Goal: Task Accomplishment & Management: Complete application form

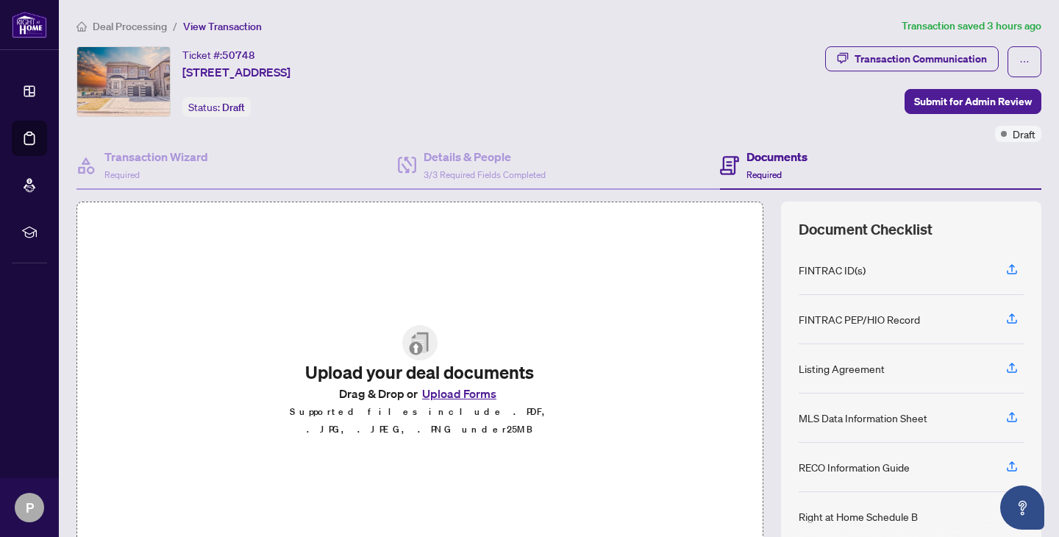
scroll to position [157, 0]
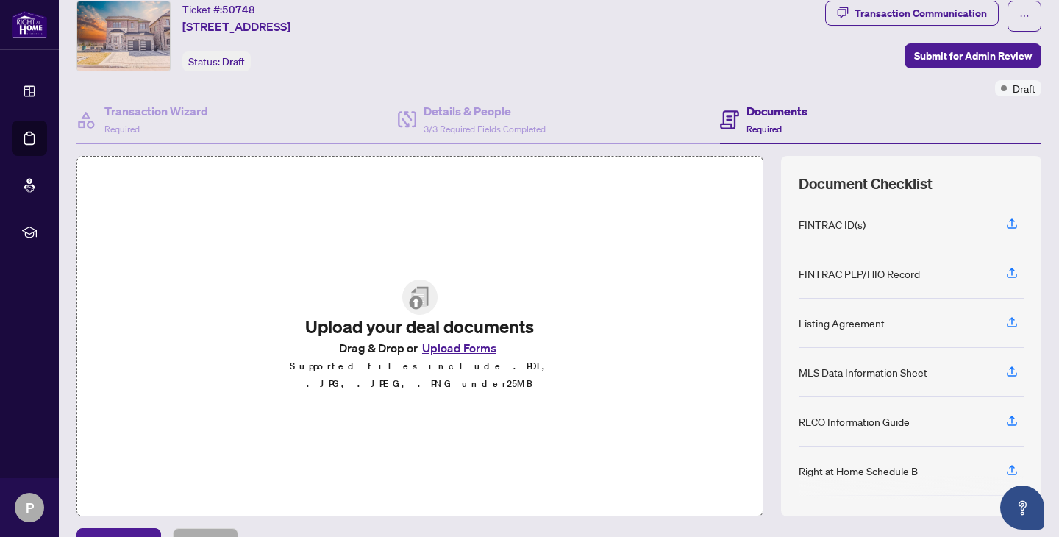
scroll to position [78, 0]
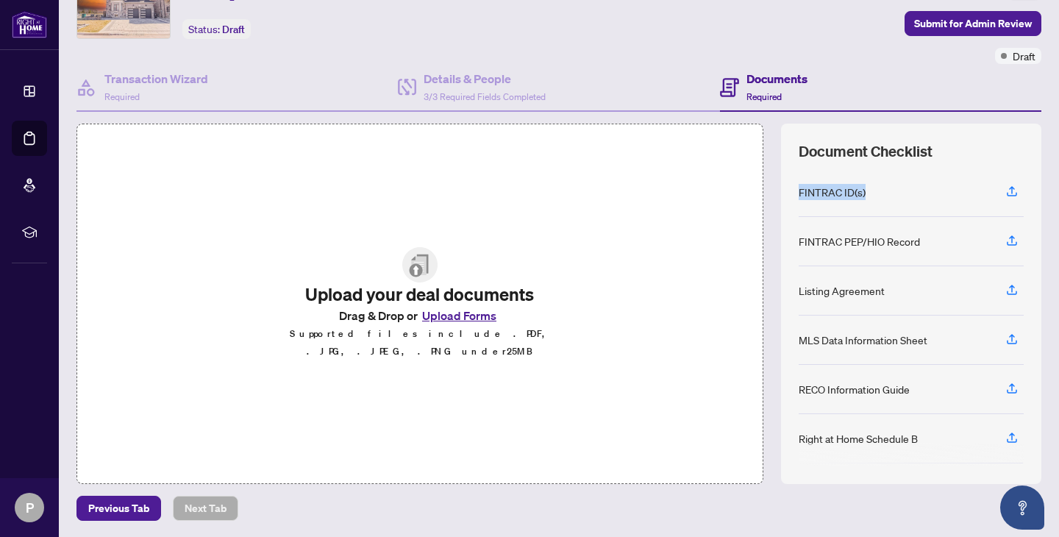
drag, startPoint x: 799, startPoint y: 191, endPoint x: 882, endPoint y: 186, distance: 82.5
click at [882, 186] on div "FINTRAC ID(s)" at bounding box center [911, 192] width 225 height 49
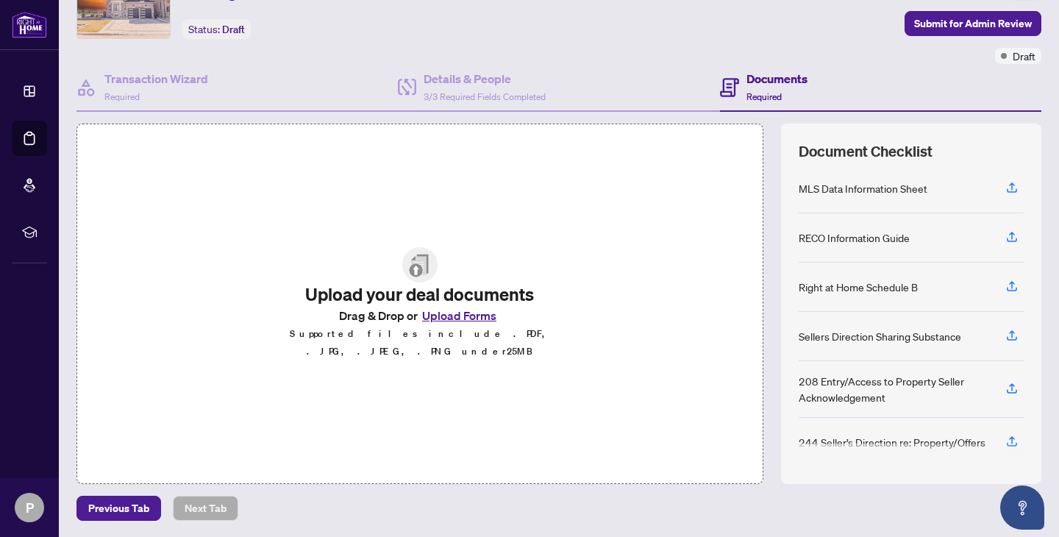
scroll to position [157, 0]
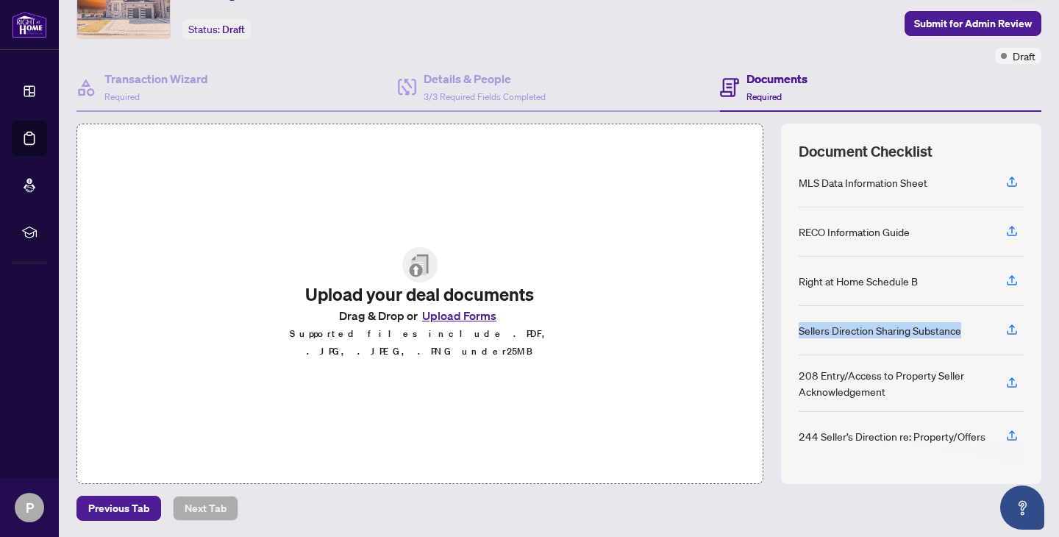
drag, startPoint x: 798, startPoint y: 329, endPoint x: 878, endPoint y: 338, distance: 80.6
click at [878, 338] on div "FINTRAC ID(s) FINTRAC PEP/HIO Record Listing Agreement MLS Data Information She…" at bounding box center [911, 317] width 225 height 299
click at [878, 338] on div "Sellers Direction Sharing Substance" at bounding box center [911, 330] width 225 height 49
click at [799, 370] on div "208 Entry/Access to Property Seller Acknowledgement" at bounding box center [894, 383] width 190 height 32
click at [841, 402] on div "208 Entry/Access to Property Seller Acknowledgement" at bounding box center [911, 383] width 225 height 57
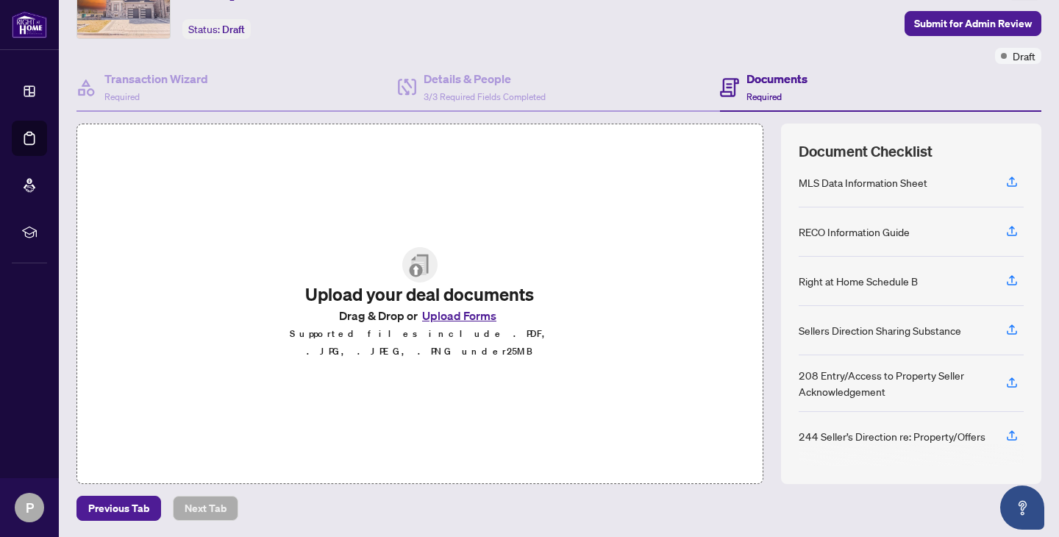
scroll to position [0, 0]
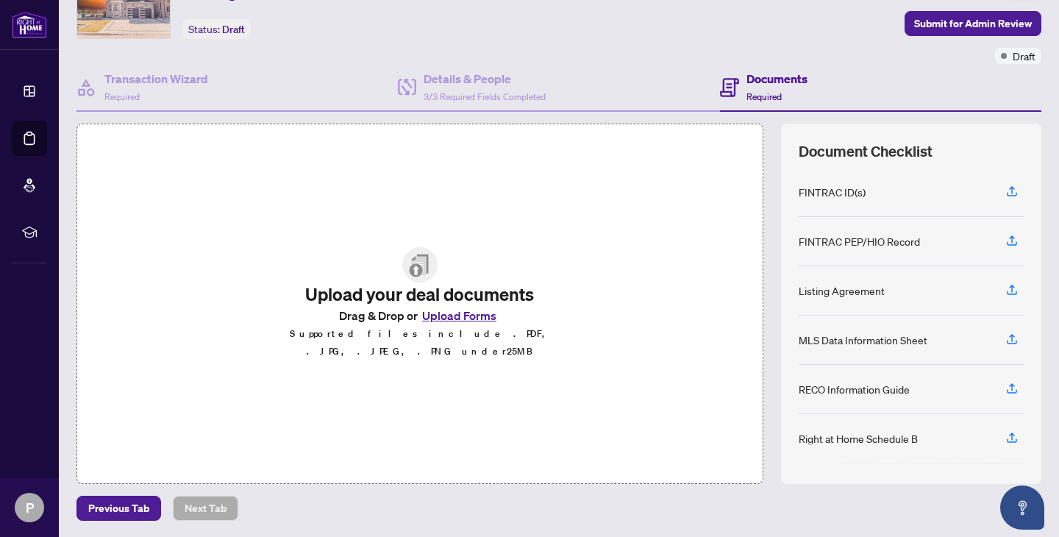
click at [478, 324] on button "Upload Forms" at bounding box center [459, 315] width 83 height 19
click at [485, 325] on button "Upload Forms" at bounding box center [459, 315] width 83 height 19
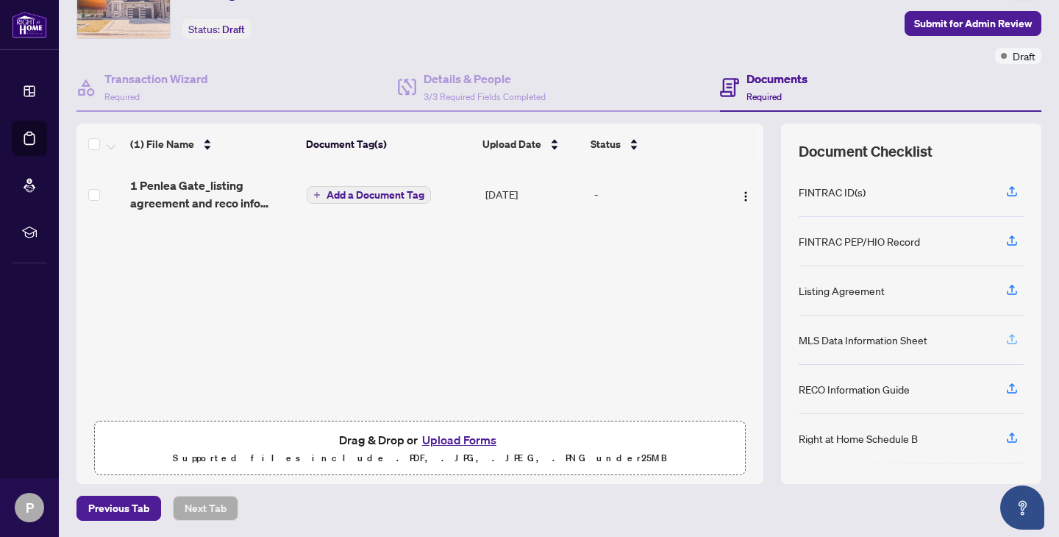
click at [1013, 341] on icon "button" at bounding box center [1011, 338] width 13 height 13
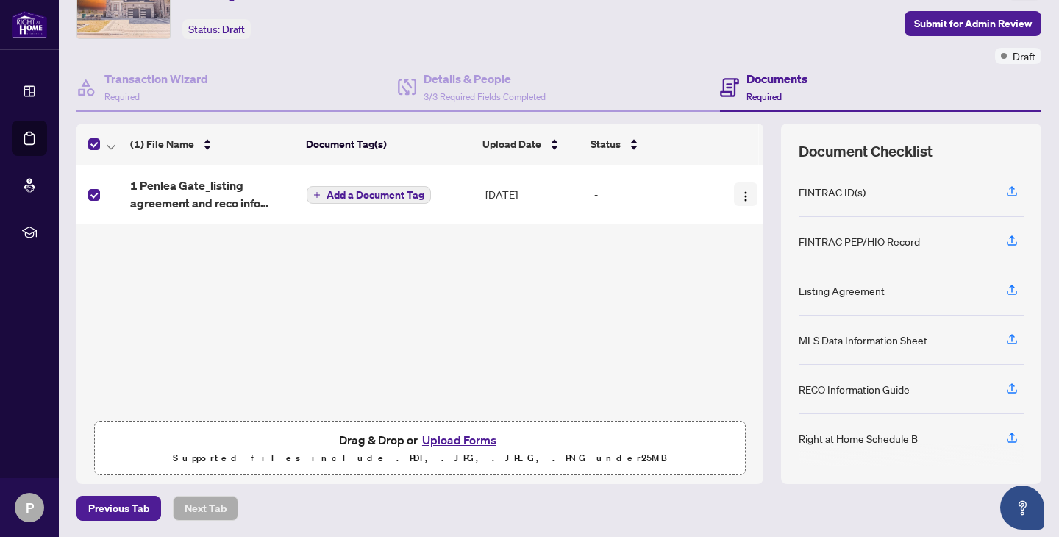
click at [744, 199] on img "button" at bounding box center [746, 196] width 12 height 12
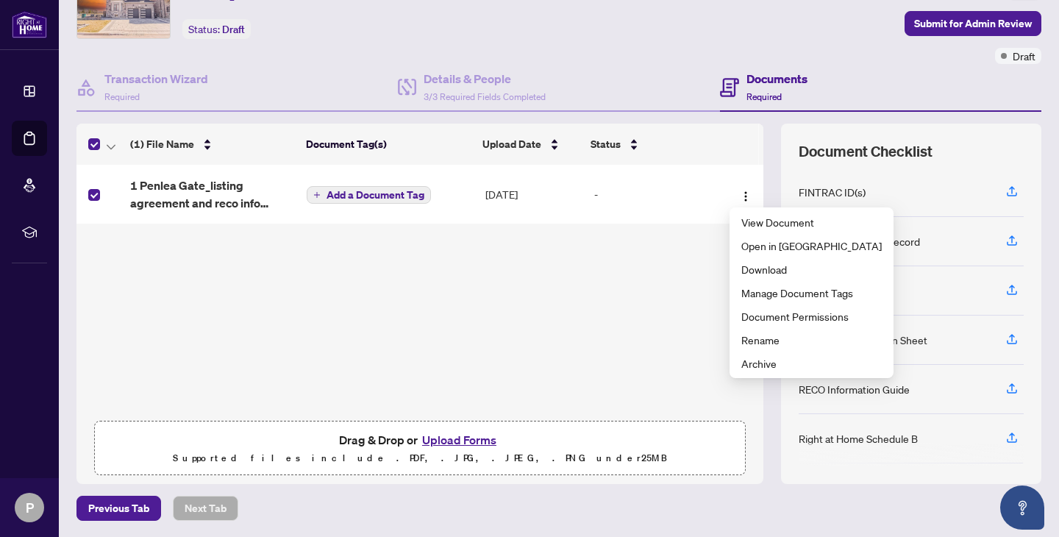
click at [691, 345] on div "1 Penlea Gate_listing agreement and reco info guide.pdf Add a Document Tag [DAT…" at bounding box center [419, 289] width 687 height 249
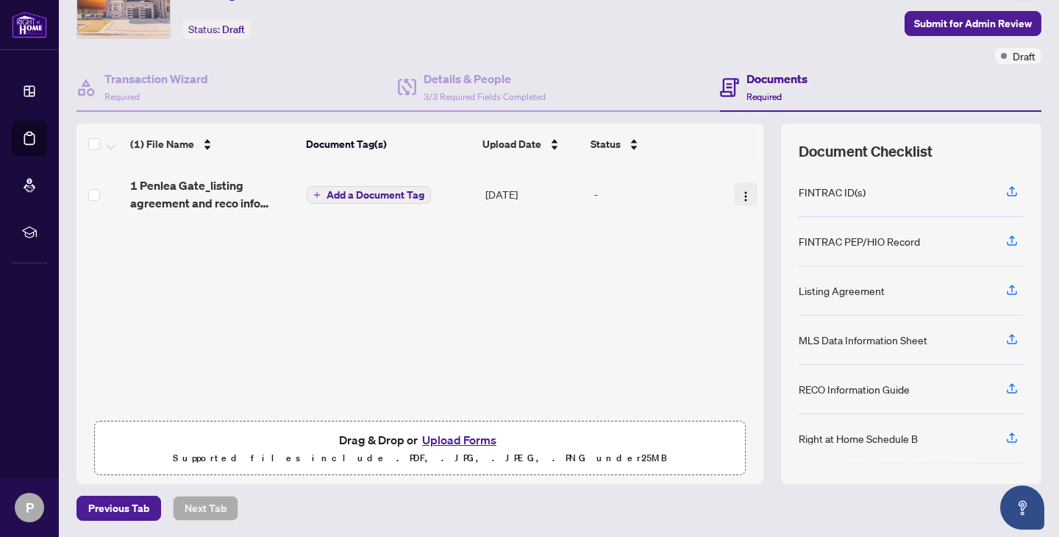
click at [734, 186] on button "button" at bounding box center [746, 194] width 24 height 24
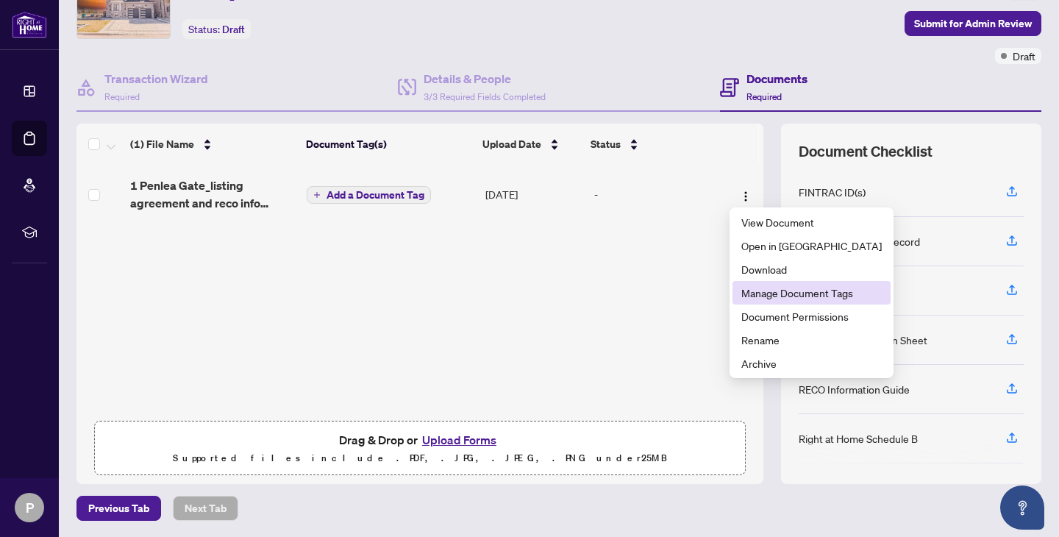
click at [759, 303] on li "Manage Document Tags" at bounding box center [811, 293] width 158 height 24
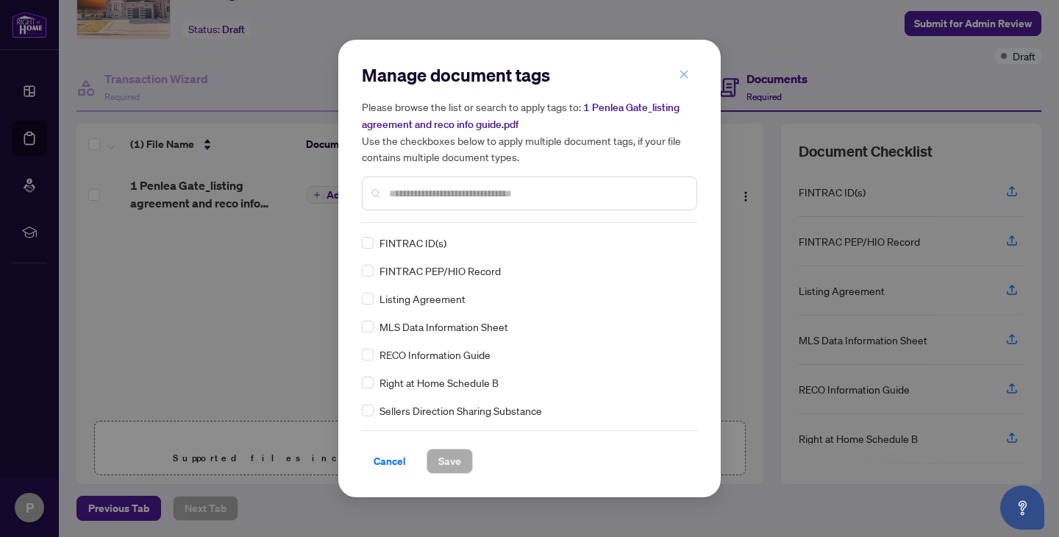
click at [688, 72] on icon "close" at bounding box center [684, 74] width 10 height 10
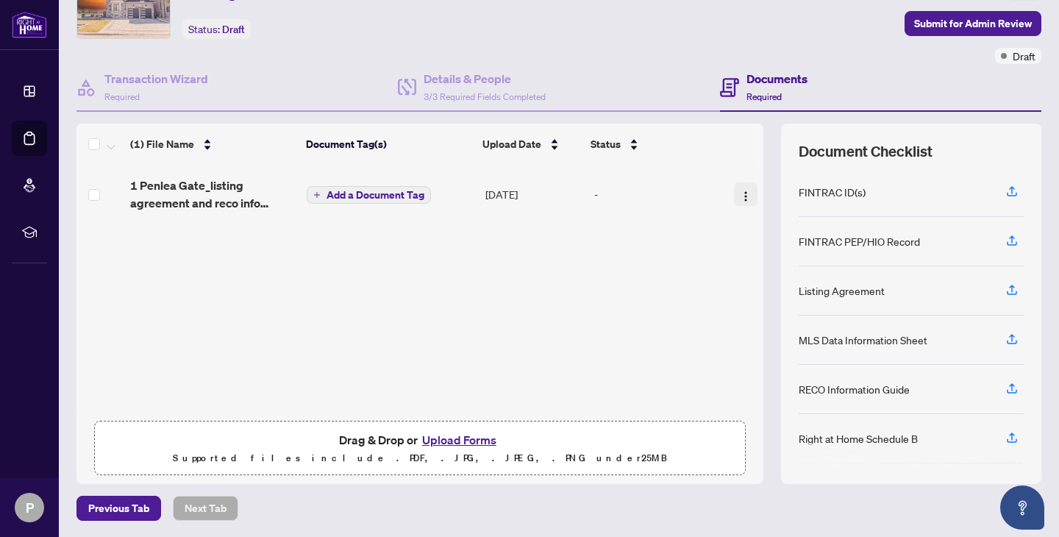
drag, startPoint x: 581, startPoint y: 190, endPoint x: 752, endPoint y: 191, distance: 171.4
click at [752, 191] on tr "1 Penlea Gate_listing agreement and reco info guide.pdf Add a Document Tag [DAT…" at bounding box center [419, 194] width 687 height 59
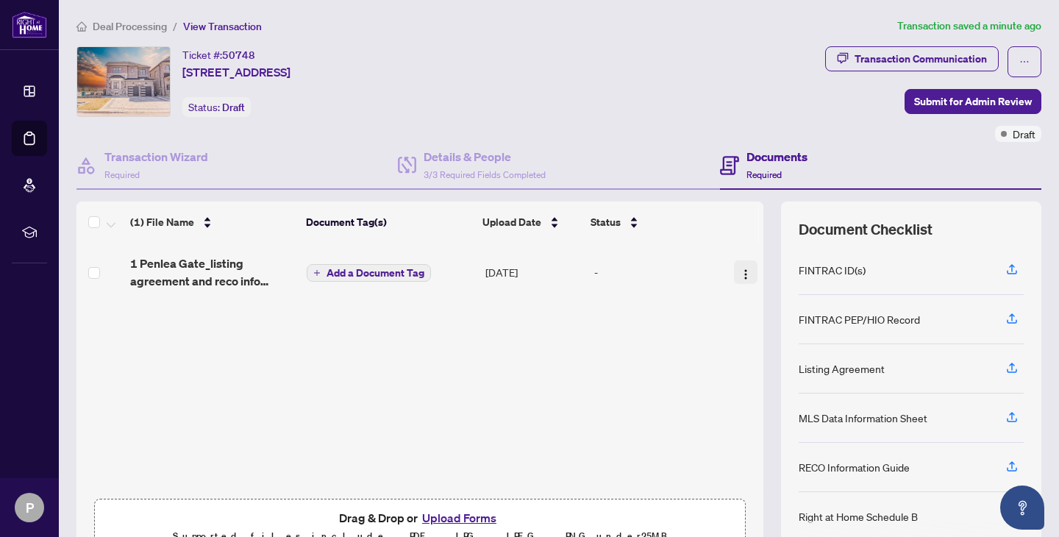
click at [743, 274] on img "button" at bounding box center [746, 274] width 12 height 12
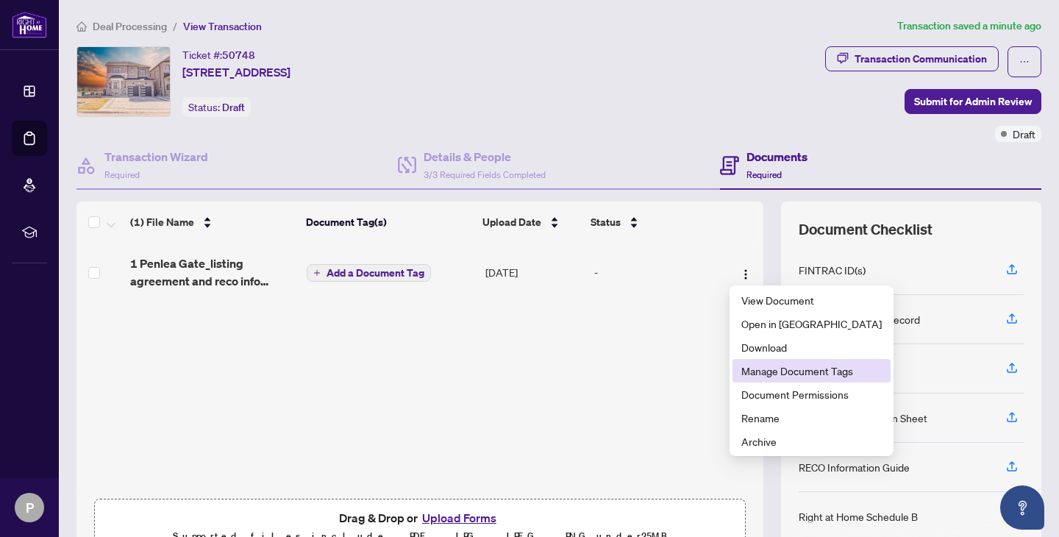
click at [768, 371] on span "Manage Document Tags" at bounding box center [811, 371] width 140 height 16
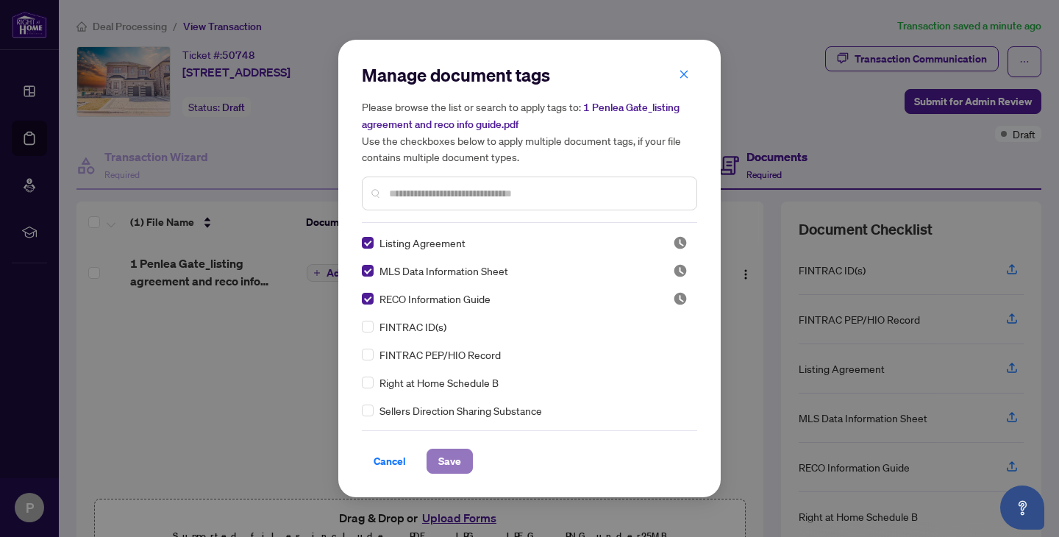
click at [456, 457] on span "Save" at bounding box center [449, 461] width 23 height 24
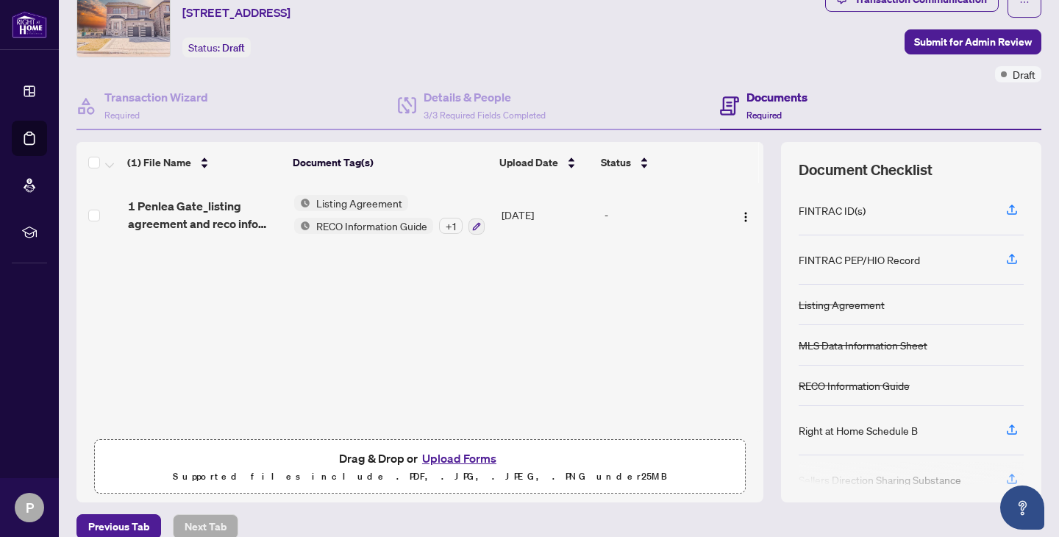
scroll to position [78, 0]
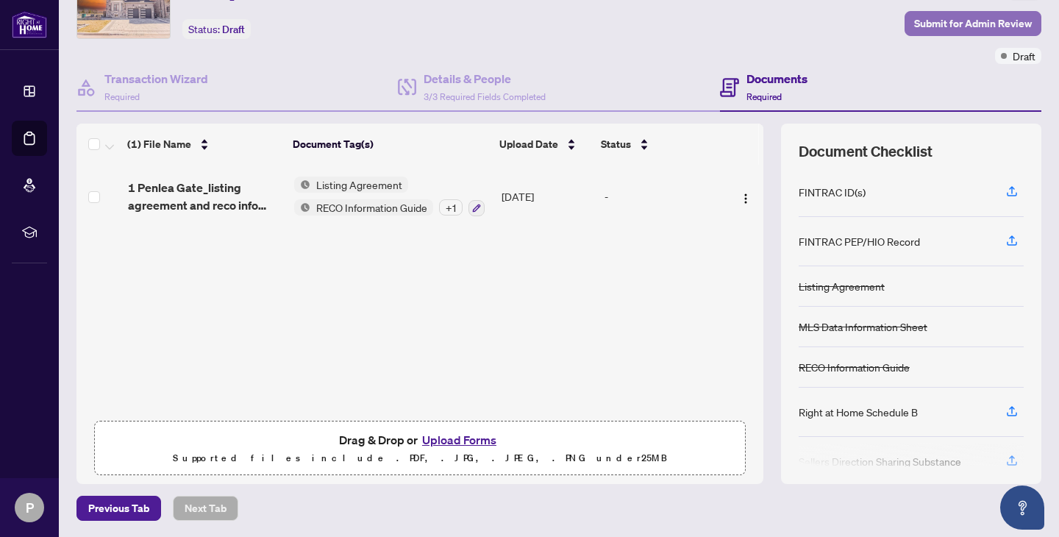
click at [964, 24] on span "Submit for Admin Review" at bounding box center [973, 24] width 118 height 24
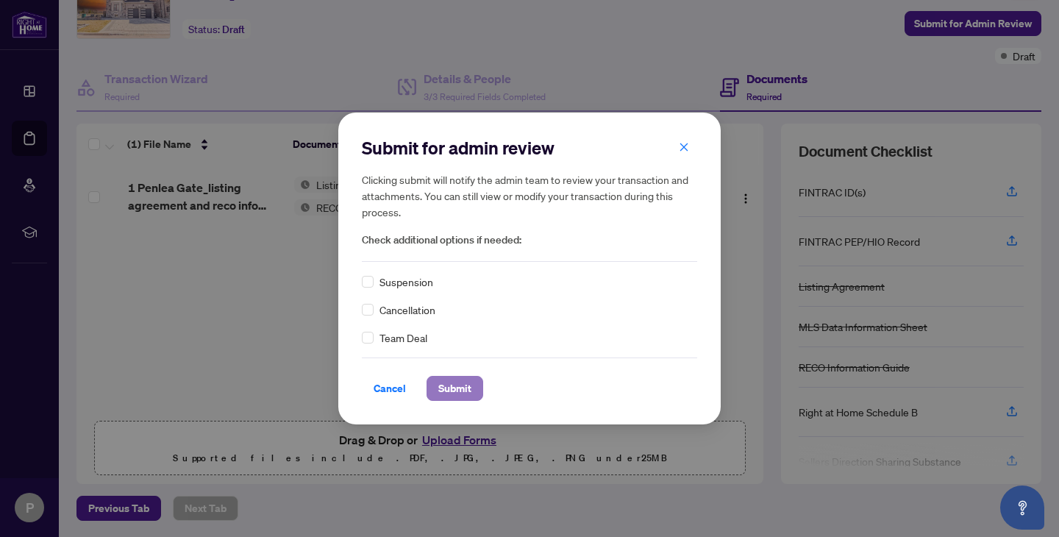
click at [454, 380] on span "Submit" at bounding box center [454, 389] width 33 height 24
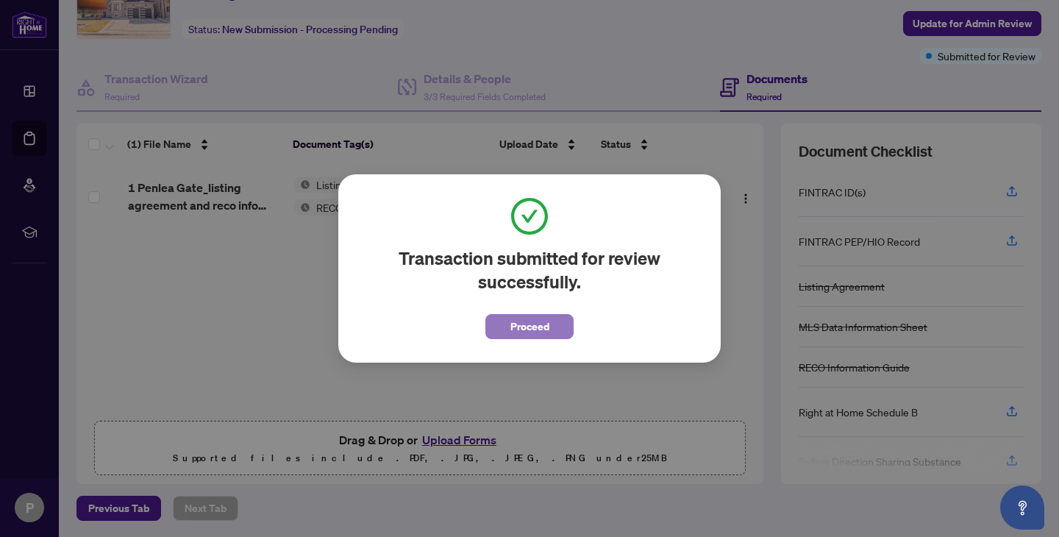
click at [552, 328] on button "Proceed" at bounding box center [529, 326] width 88 height 25
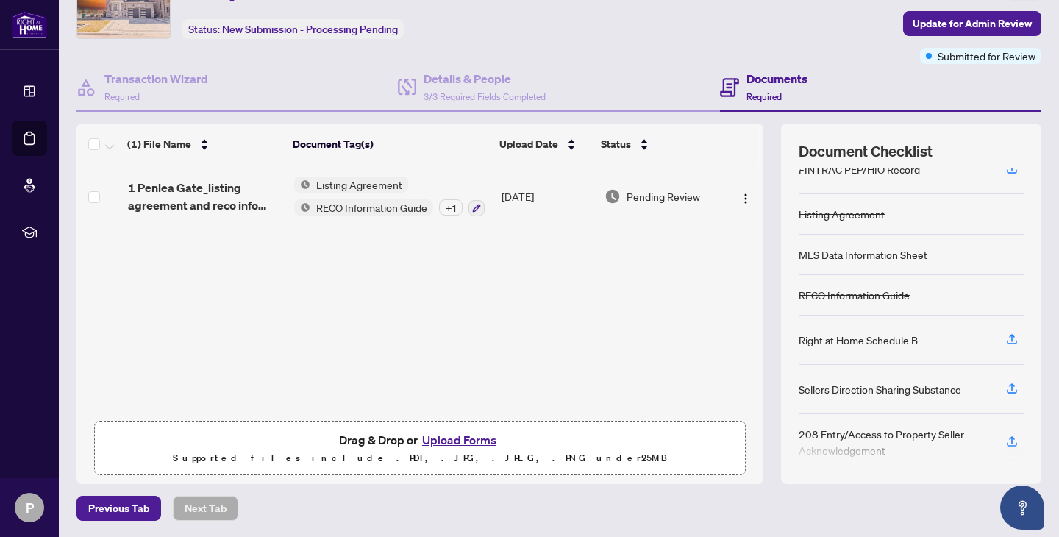
scroll to position [0, 0]
